Goal: Find contact information: Find contact information

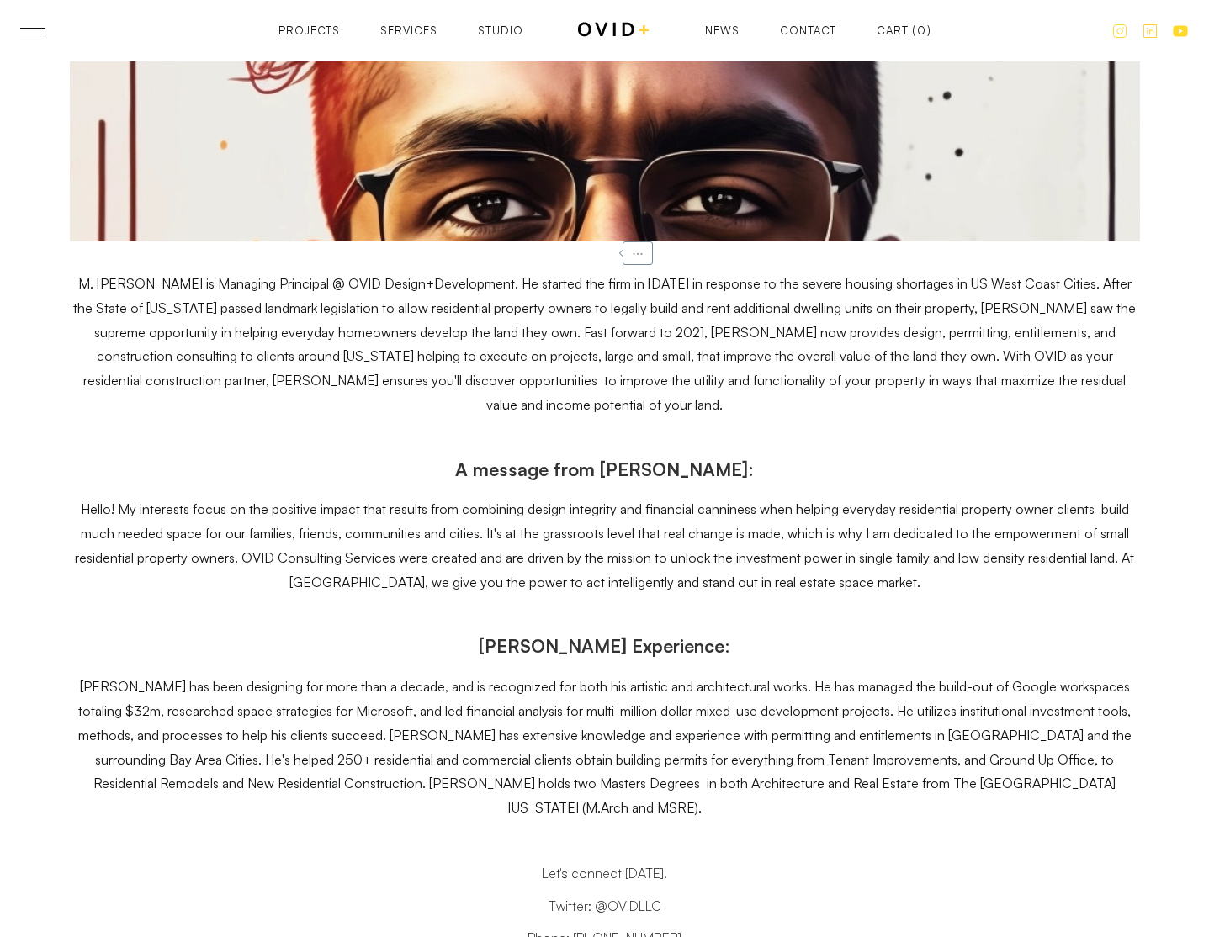
scroll to position [8057, 0]
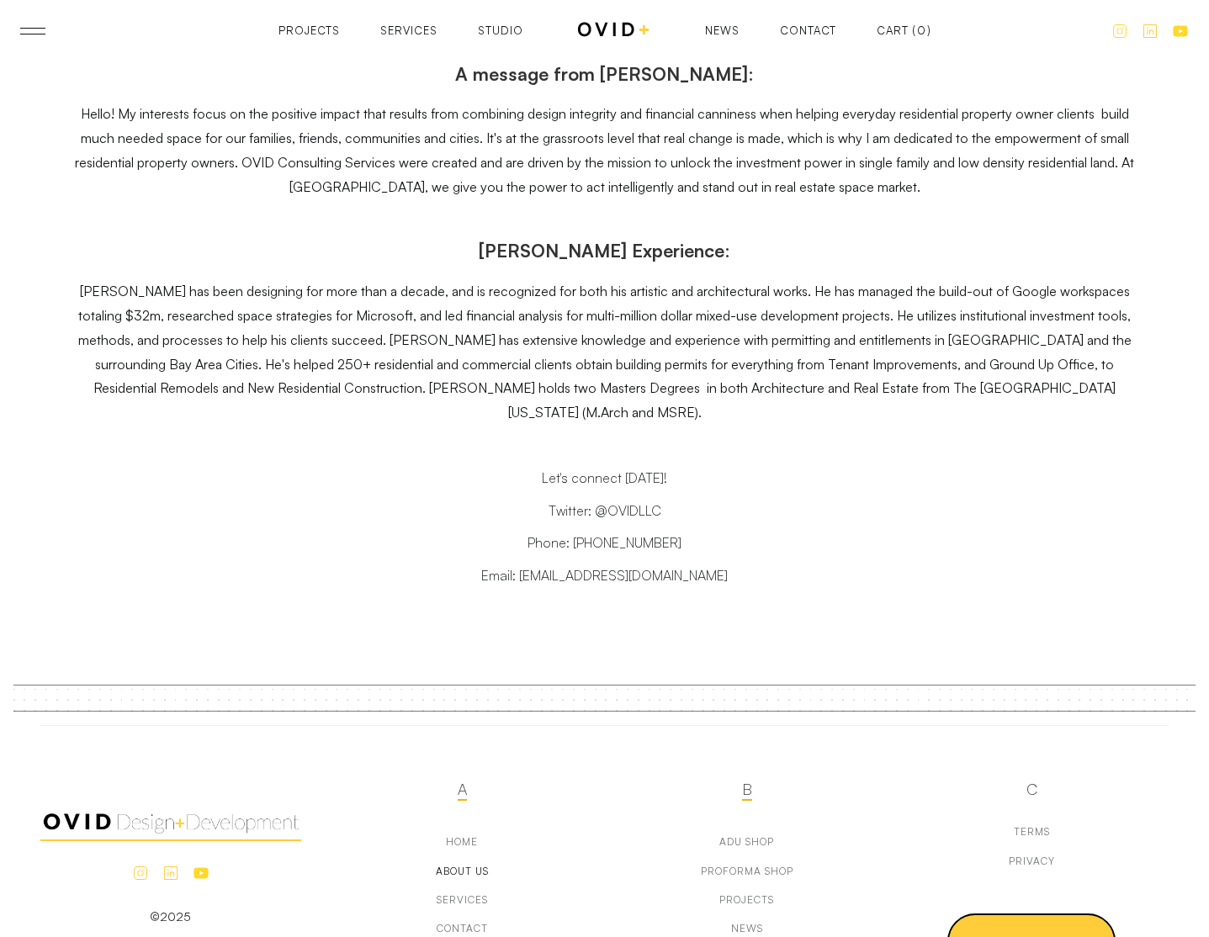
drag, startPoint x: 749, startPoint y: 500, endPoint x: 532, endPoint y: 503, distance: 217.1
click at [532, 564] on p "Email: [EMAIL_ADDRESS][DOMAIN_NAME]" at bounding box center [605, 576] width 1070 height 24
copy p "corbinj@oviddesigndevelop.com"
click at [473, 896] on div "Services" at bounding box center [462, 902] width 51 height 12
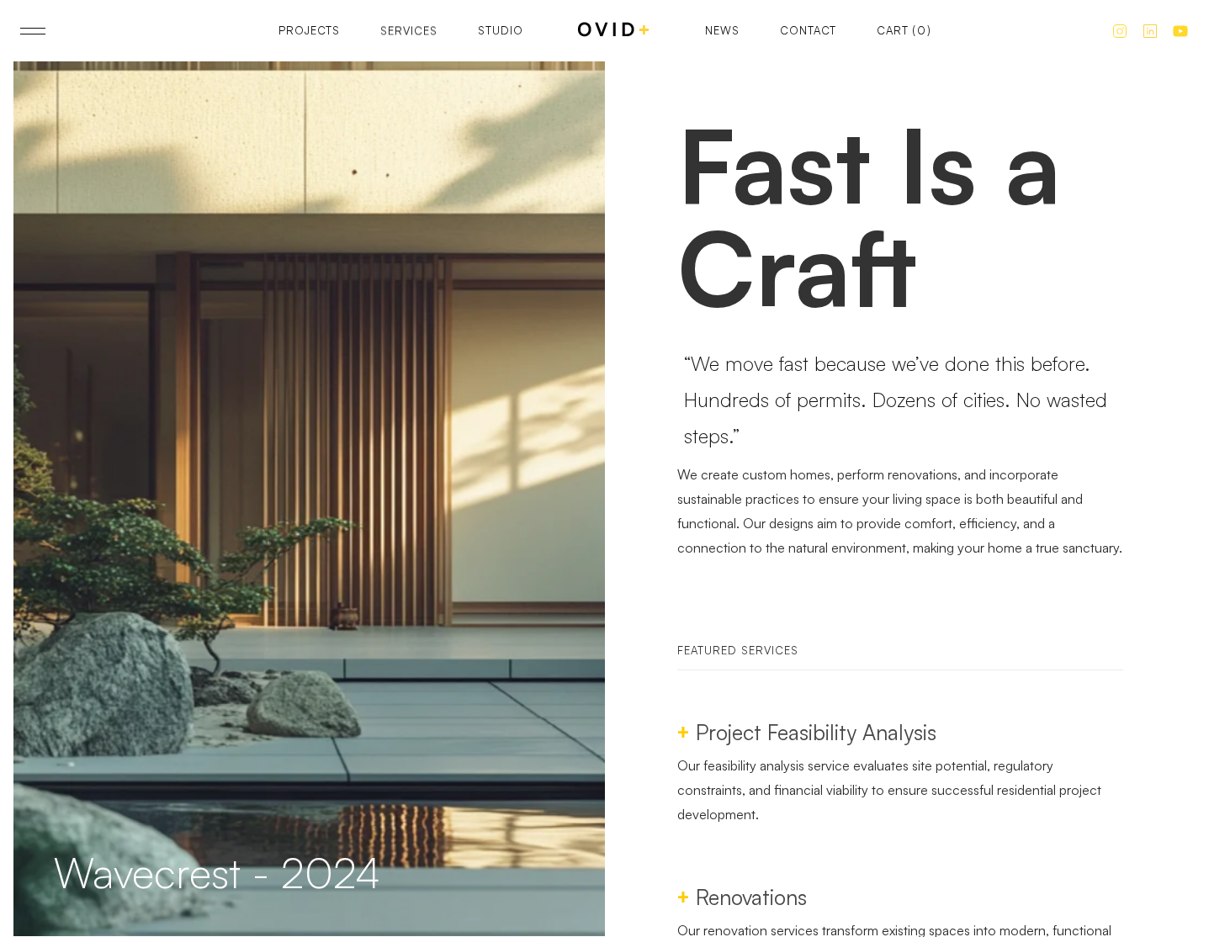
click at [418, 30] on div "Services" at bounding box center [408, 30] width 57 height 11
click at [32, 30] on link at bounding box center [32, 31] width 25 height 7
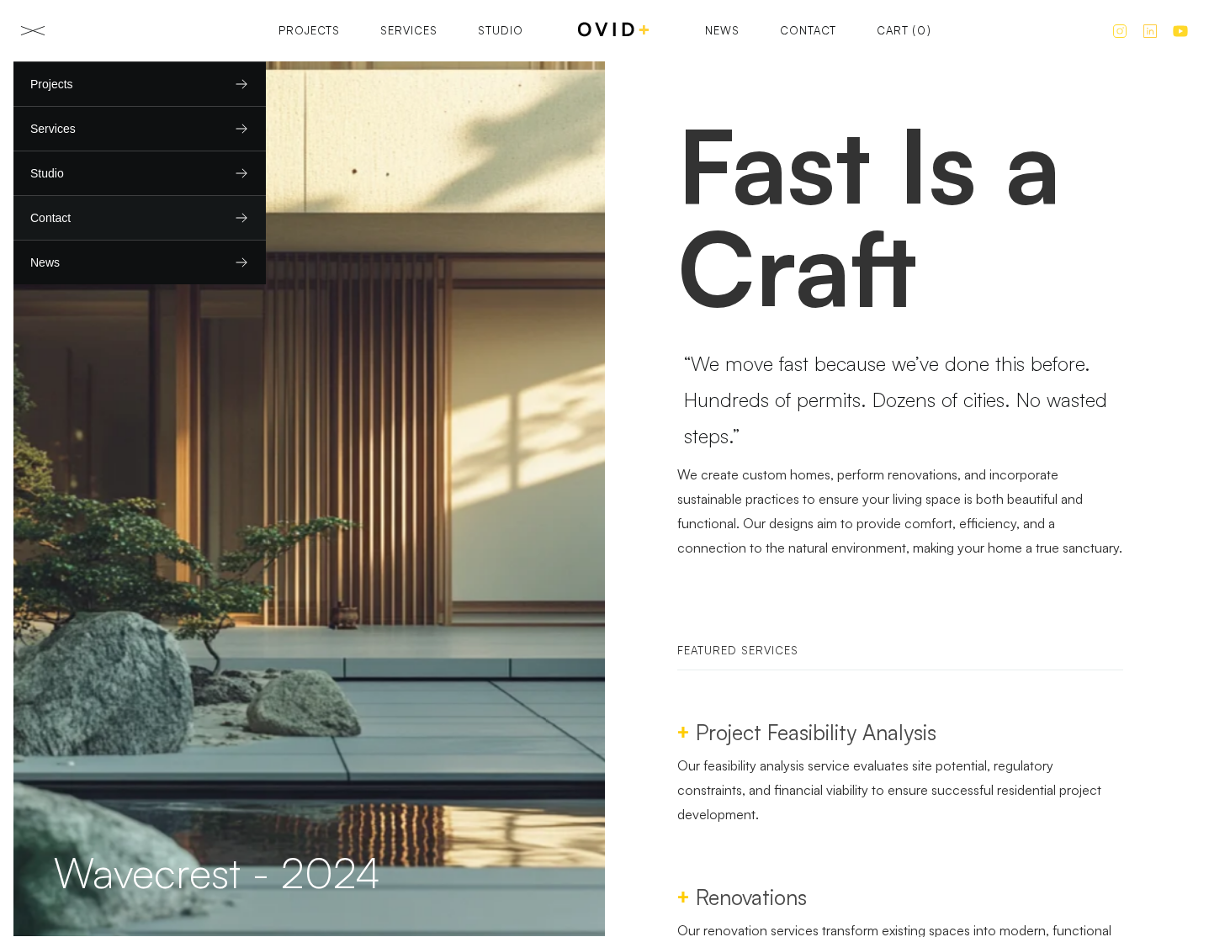
click at [73, 217] on link "Contact" at bounding box center [139, 218] width 252 height 44
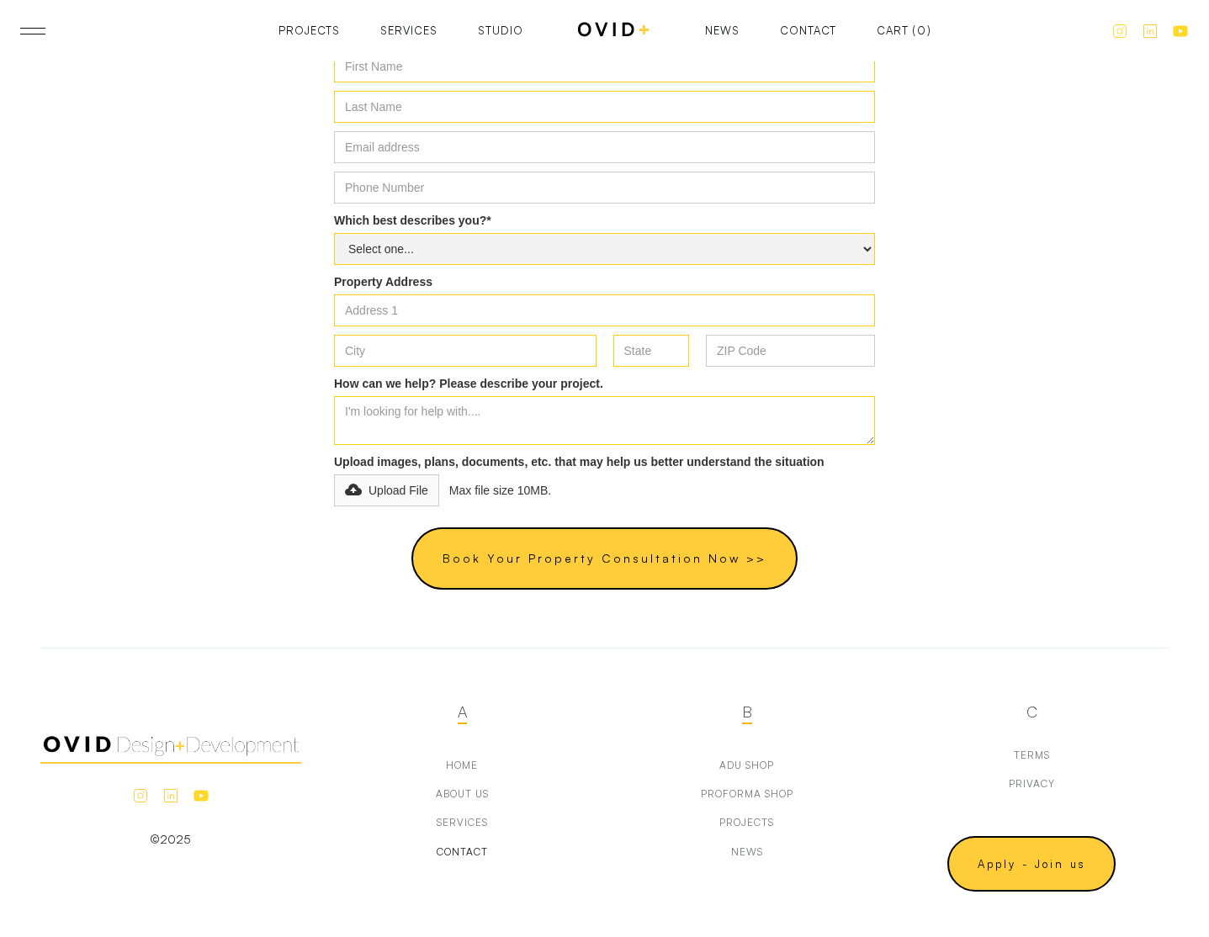
scroll to position [687, 0]
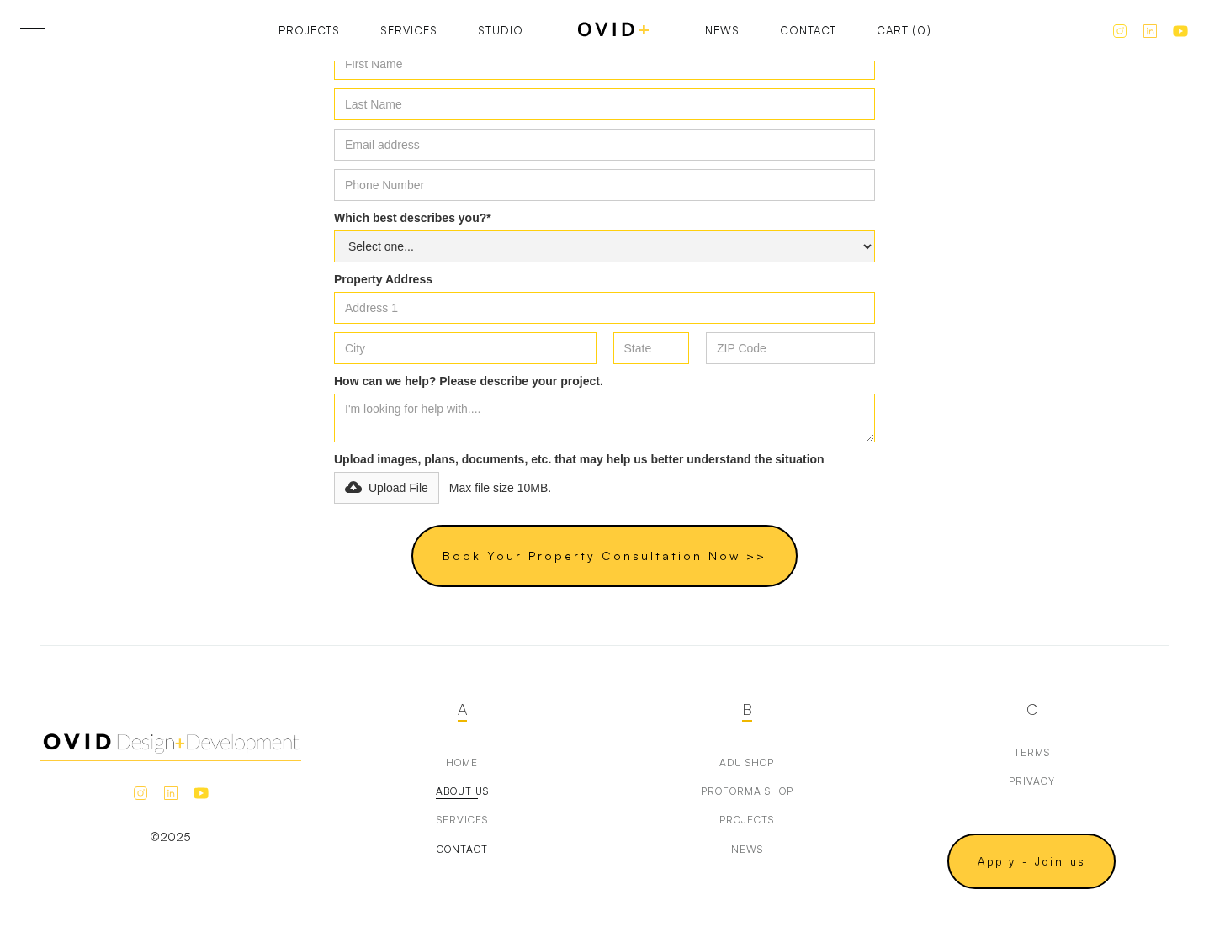
click at [459, 795] on div "about us" at bounding box center [462, 792] width 53 height 12
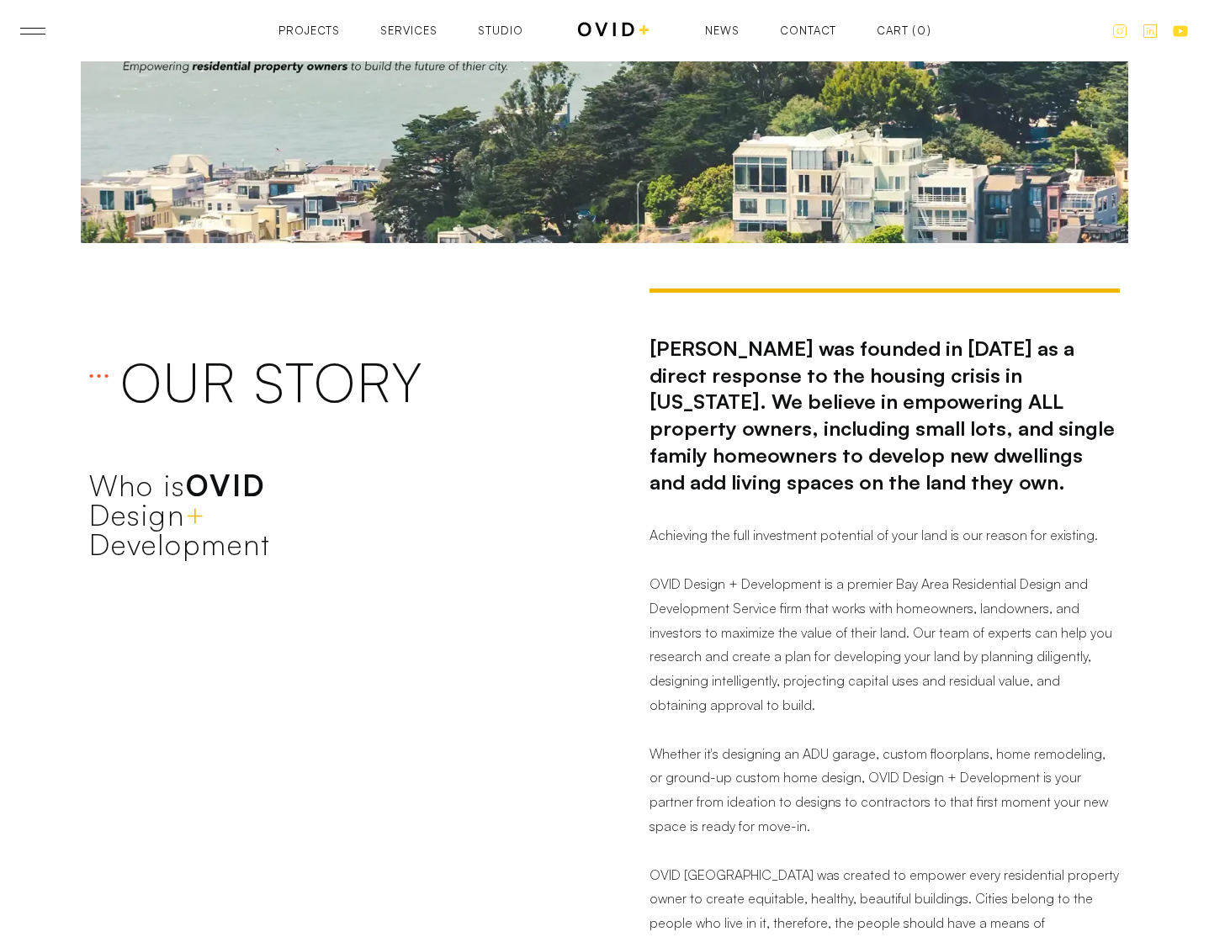
scroll to position [199, 0]
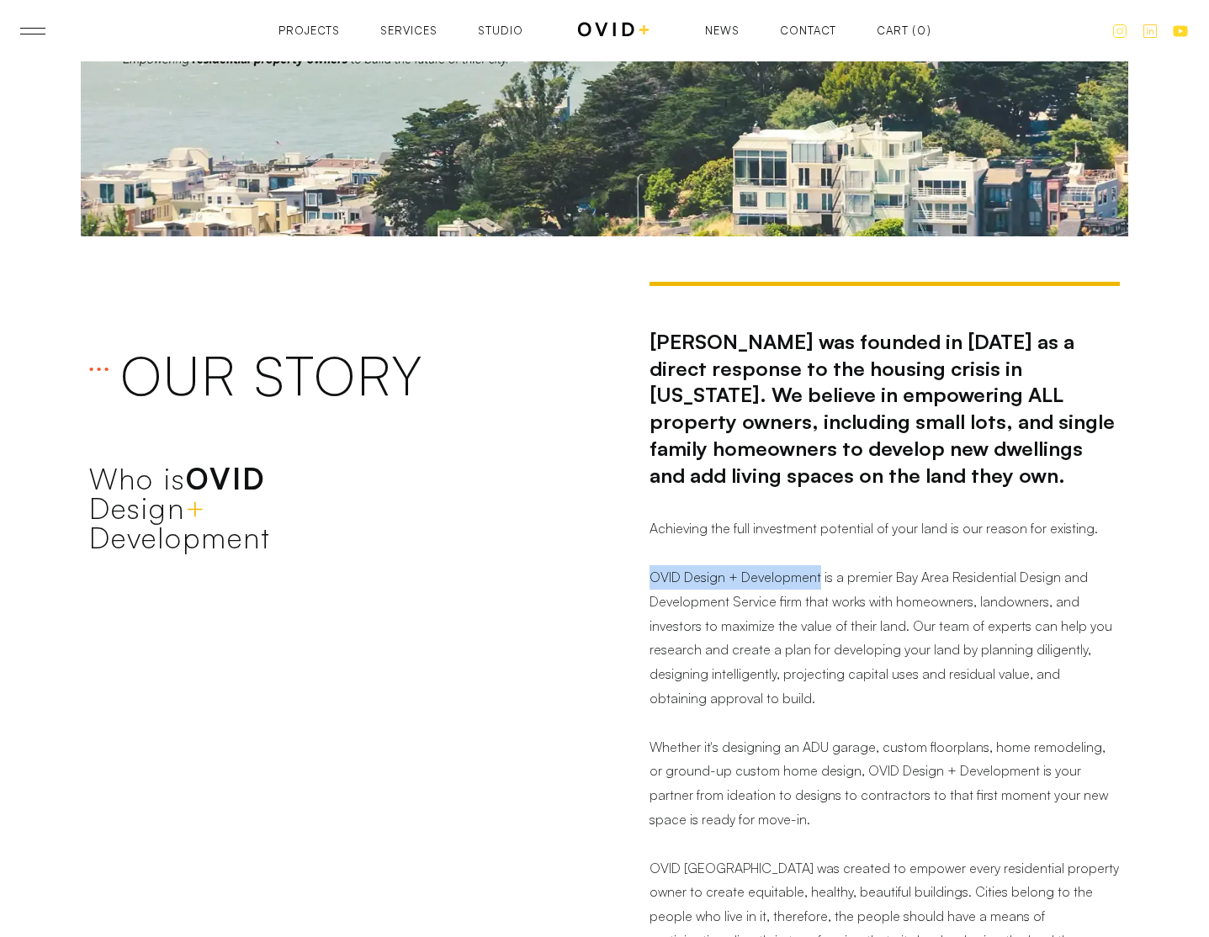
drag, startPoint x: 651, startPoint y: 578, endPoint x: 815, endPoint y: 569, distance: 164.4
click at [815, 569] on p "[PERSON_NAME] was founded in [DATE] as a direct response to the housing crisis …" at bounding box center [885, 664] width 471 height 723
copy p "OVID Design + Development"
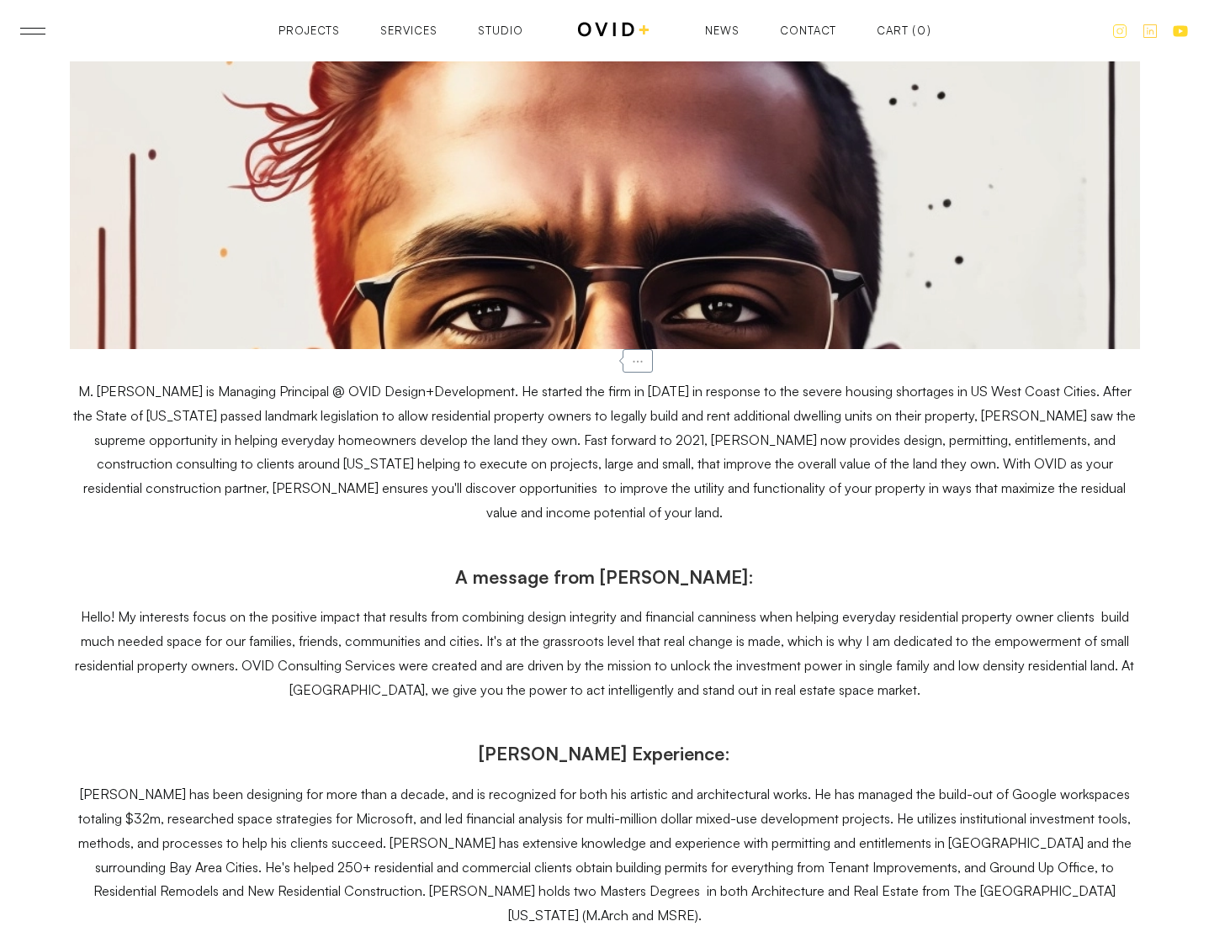
scroll to position [7630, 0]
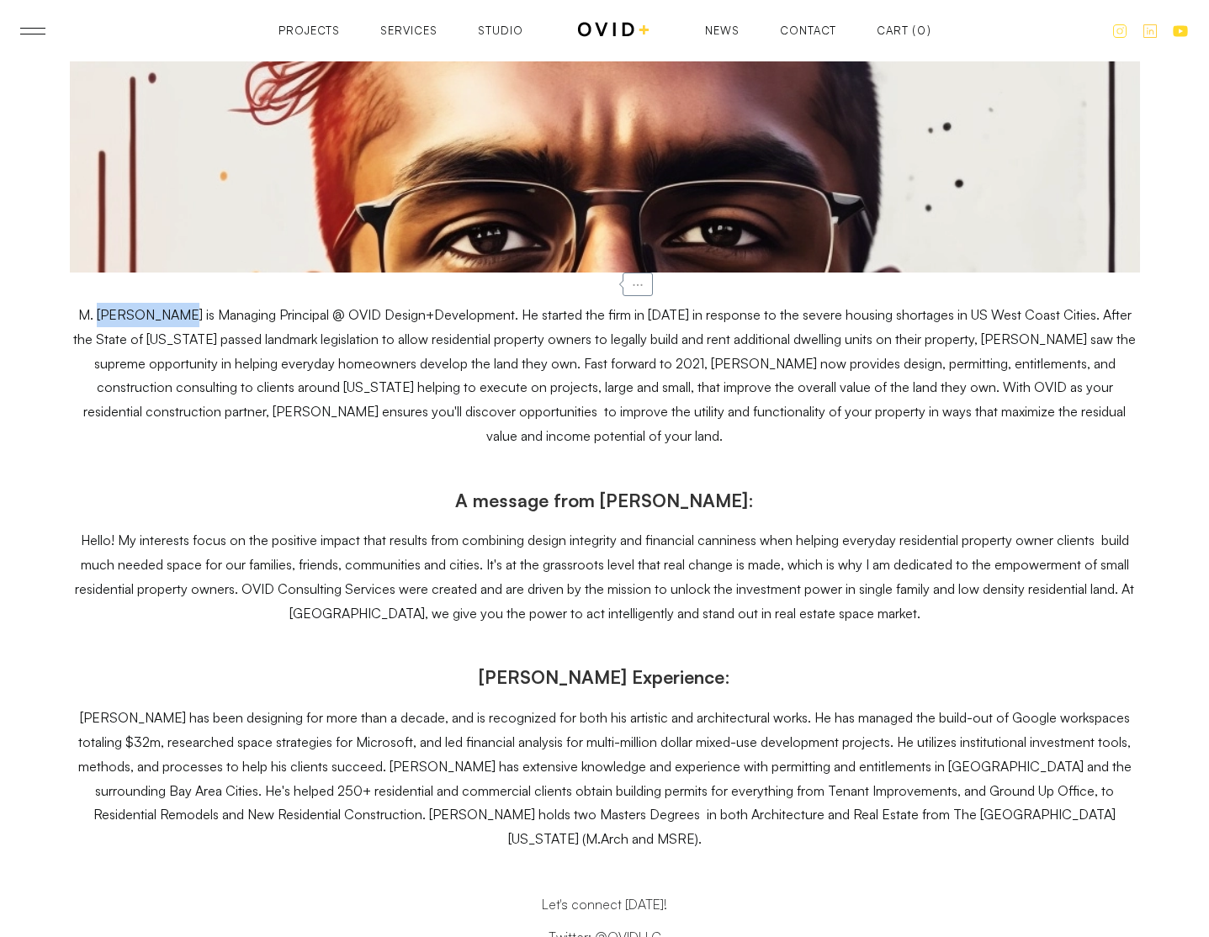
drag, startPoint x: 92, startPoint y: 282, endPoint x: 167, endPoint y: 277, distance: 75.9
click at [167, 303] on p "M. [PERSON_NAME] is Managing Principal @ OVID Design+Development. He started th…" at bounding box center [605, 376] width 1070 height 146
copy p "[PERSON_NAME]"
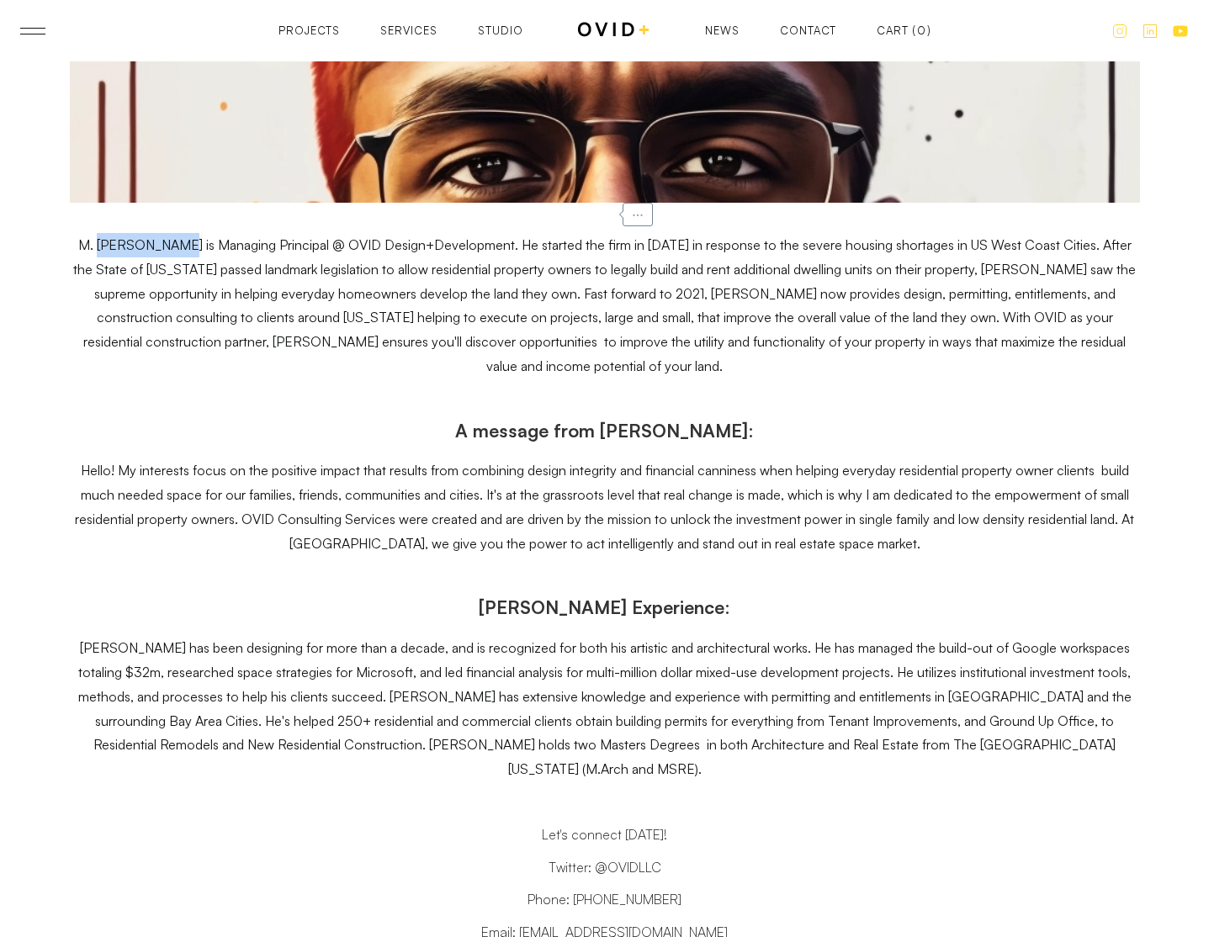
scroll to position [7718, 0]
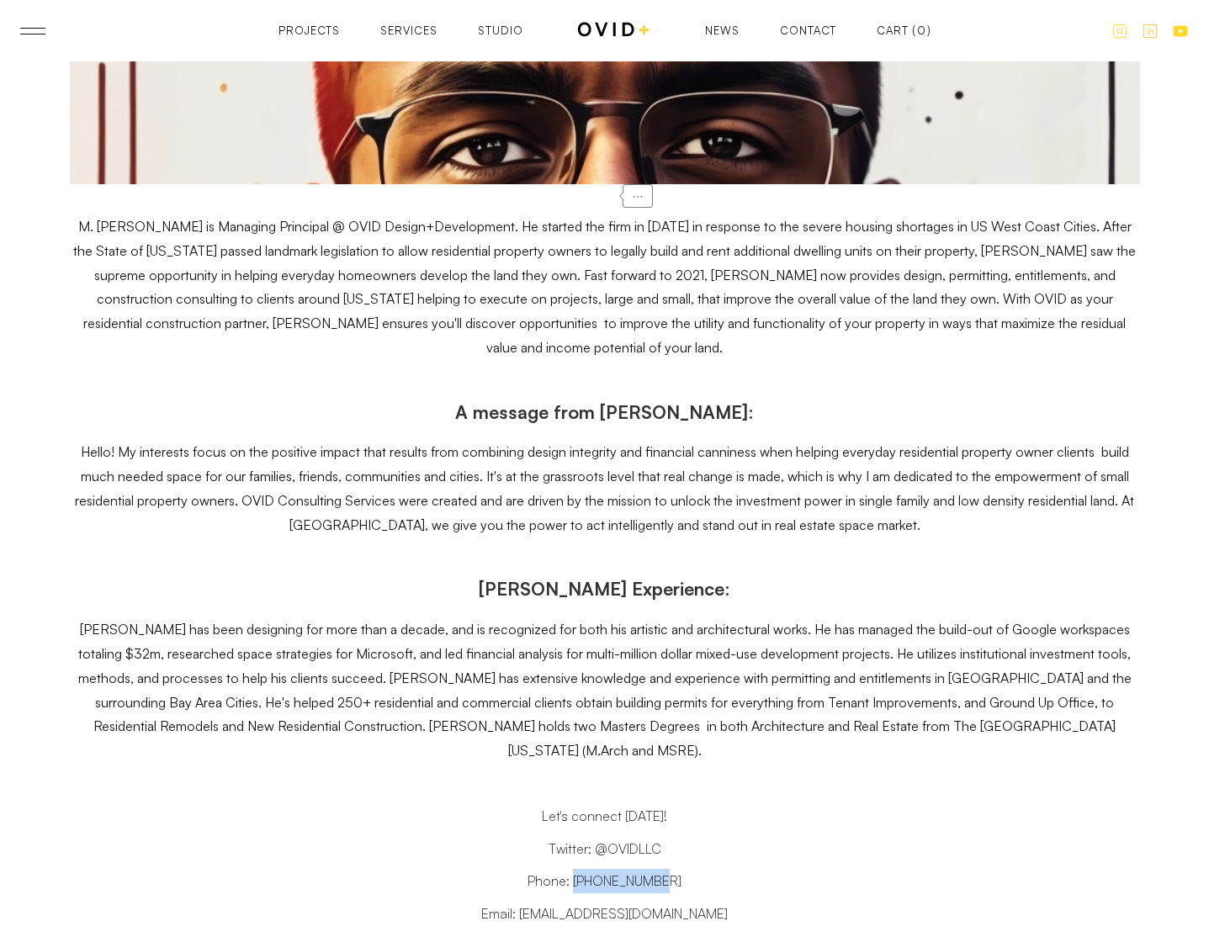
drag, startPoint x: 697, startPoint y: 805, endPoint x: 588, endPoint y: 812, distance: 108.8
click at [588, 869] on p "Phone: [PHONE_NUMBER]" at bounding box center [605, 881] width 1070 height 24
copy p "[PHONE_NUMBER]"
drag, startPoint x: 728, startPoint y: 834, endPoint x: 533, endPoint y: 845, distance: 195.5
click at [533, 902] on p "Email: [EMAIL_ADDRESS][DOMAIN_NAME]" at bounding box center [605, 914] width 1070 height 24
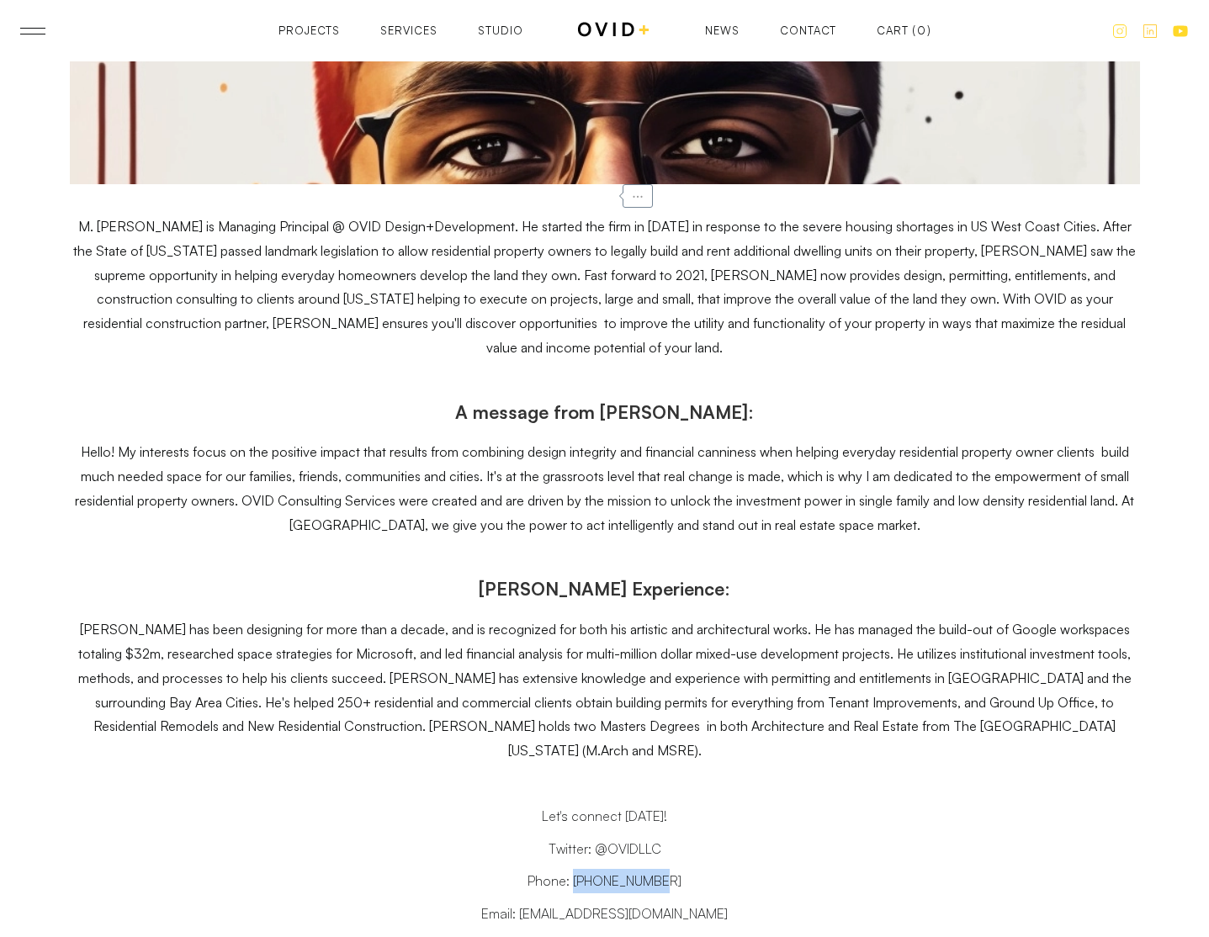
copy p "[EMAIL_ADDRESS][DOMAIN_NAME]"
